Goal: Find specific page/section

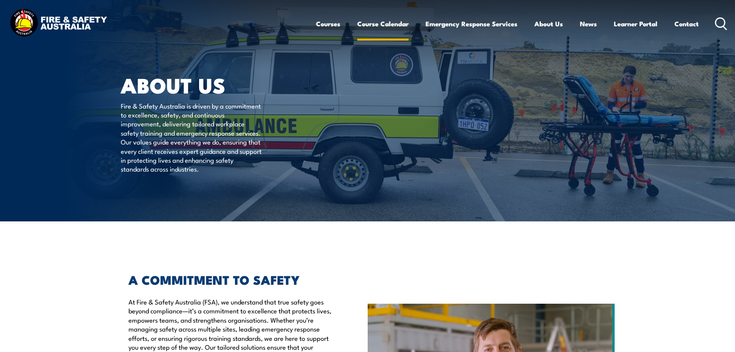
click at [381, 26] on link "Course Calendar" at bounding box center [382, 24] width 51 height 20
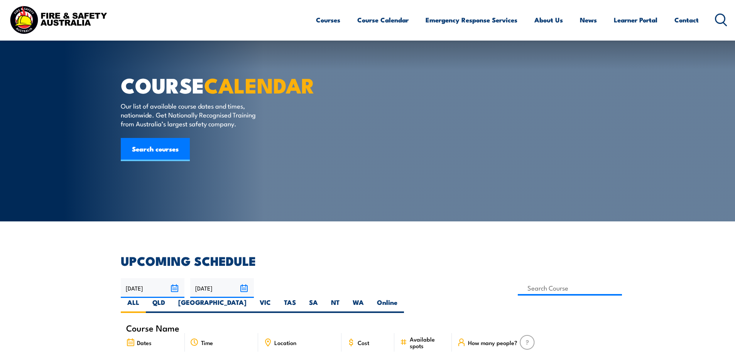
scroll to position [154, 0]
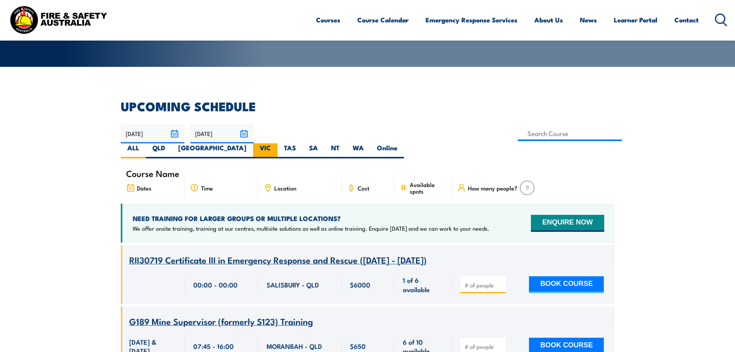
click at [278, 143] on label "VIC" at bounding box center [265, 150] width 24 height 15
click at [276, 143] on input "VIC" at bounding box center [273, 145] width 5 height 5
radio input "true"
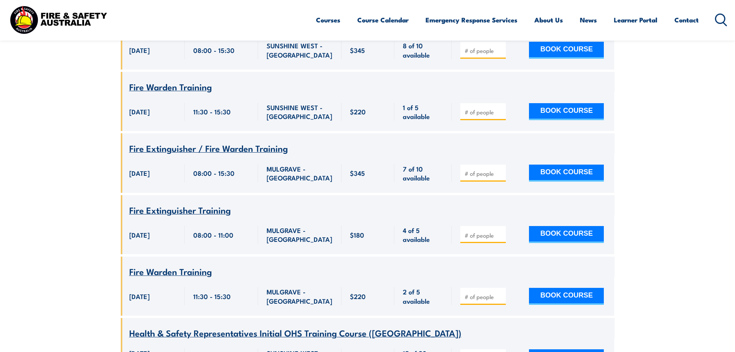
scroll to position [602, 0]
